Goal: Check status: Check status

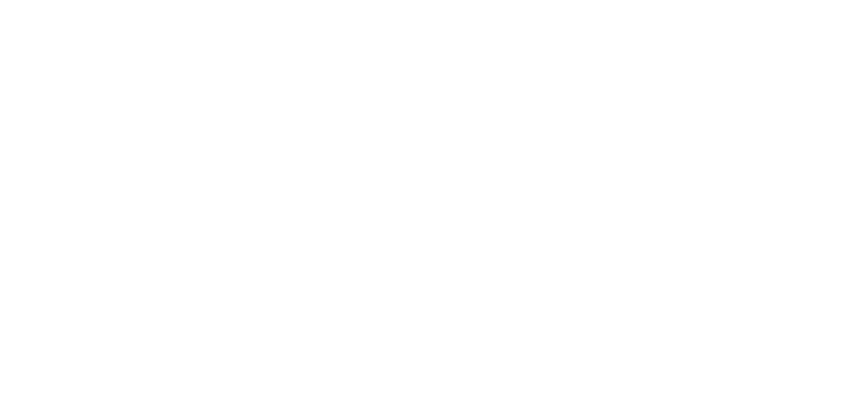
select select
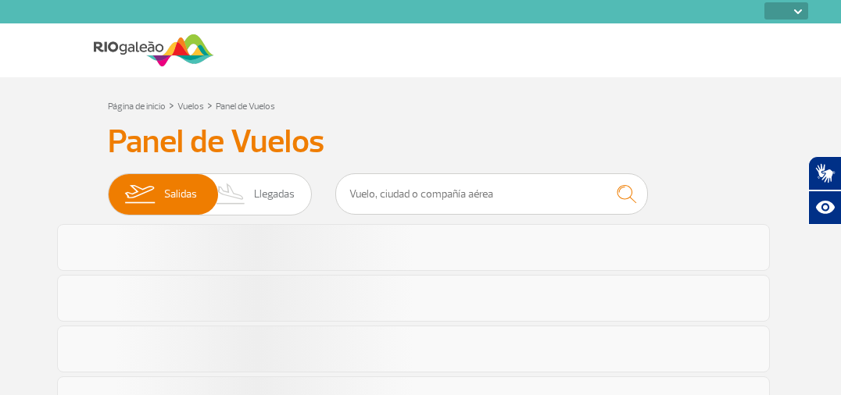
select select
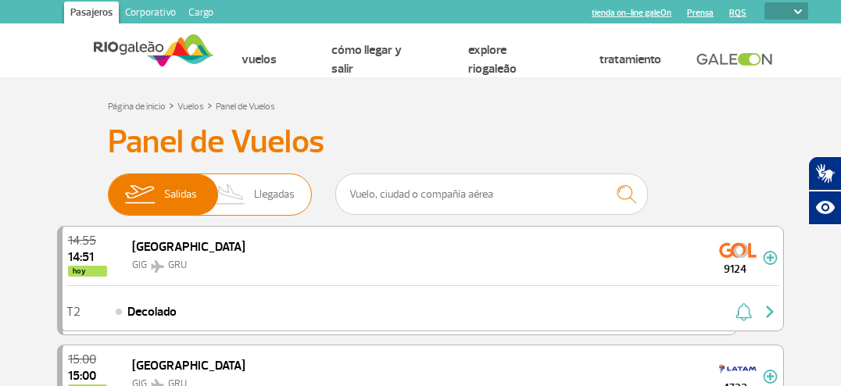
click at [260, 196] on span "Llegadas" at bounding box center [274, 194] width 41 height 41
click at [108, 187] on input "[PERSON_NAME]" at bounding box center [108, 187] width 0 height 0
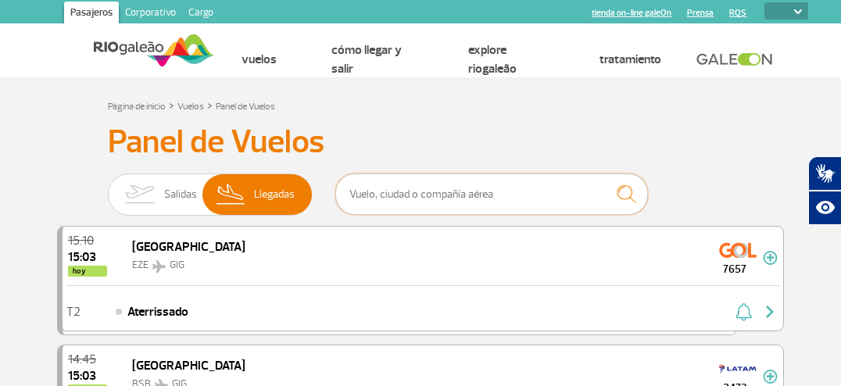
click at [481, 195] on input "text" at bounding box center [491, 193] width 312 height 41
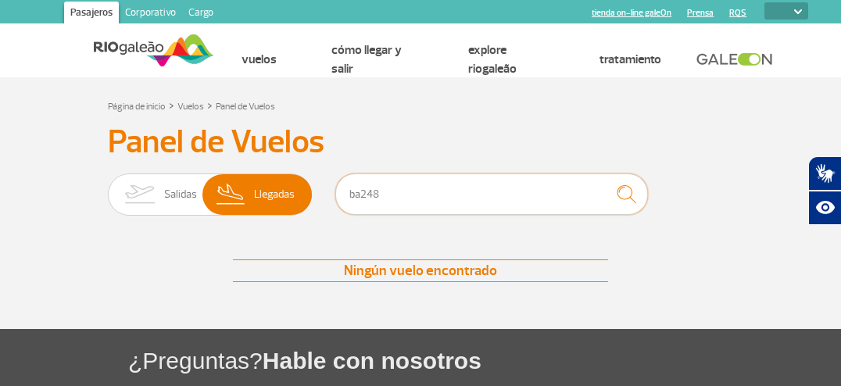
type input "ba248"
click at [621, 198] on img "submit" at bounding box center [626, 194] width 34 height 32
click at [623, 198] on img "submit" at bounding box center [626, 194] width 34 height 32
click at [264, 201] on span "Llegadas" at bounding box center [274, 194] width 41 height 41
click at [108, 187] on input "[PERSON_NAME]" at bounding box center [108, 187] width 0 height 0
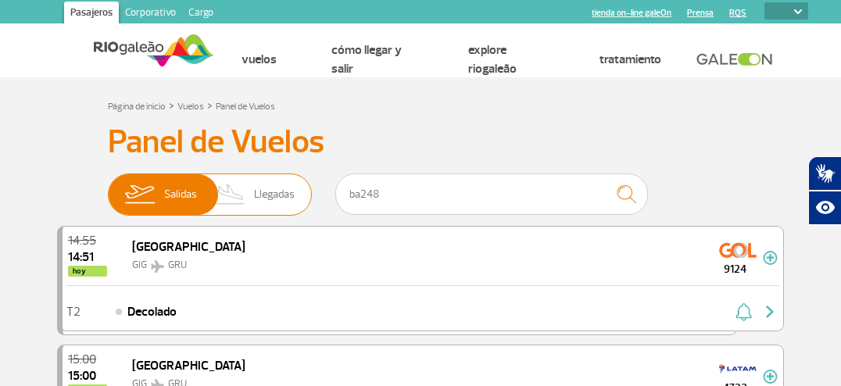
click at [266, 200] on span "Llegadas" at bounding box center [274, 194] width 41 height 41
click at [108, 187] on input "[PERSON_NAME]" at bounding box center [108, 187] width 0 height 0
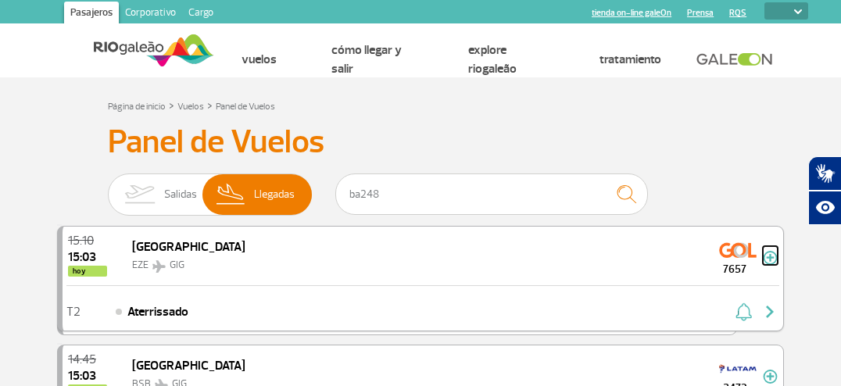
click at [772, 265] on img at bounding box center [769, 258] width 15 height 14
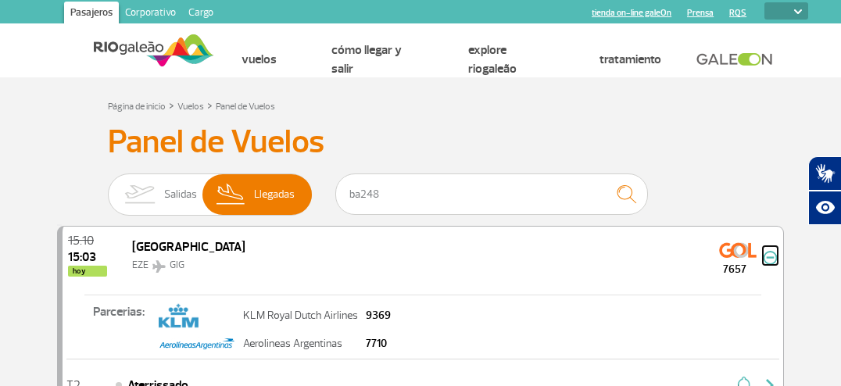
click at [771, 263] on img at bounding box center [769, 258] width 15 height 14
